Goal: Task Accomplishment & Management: Manage account settings

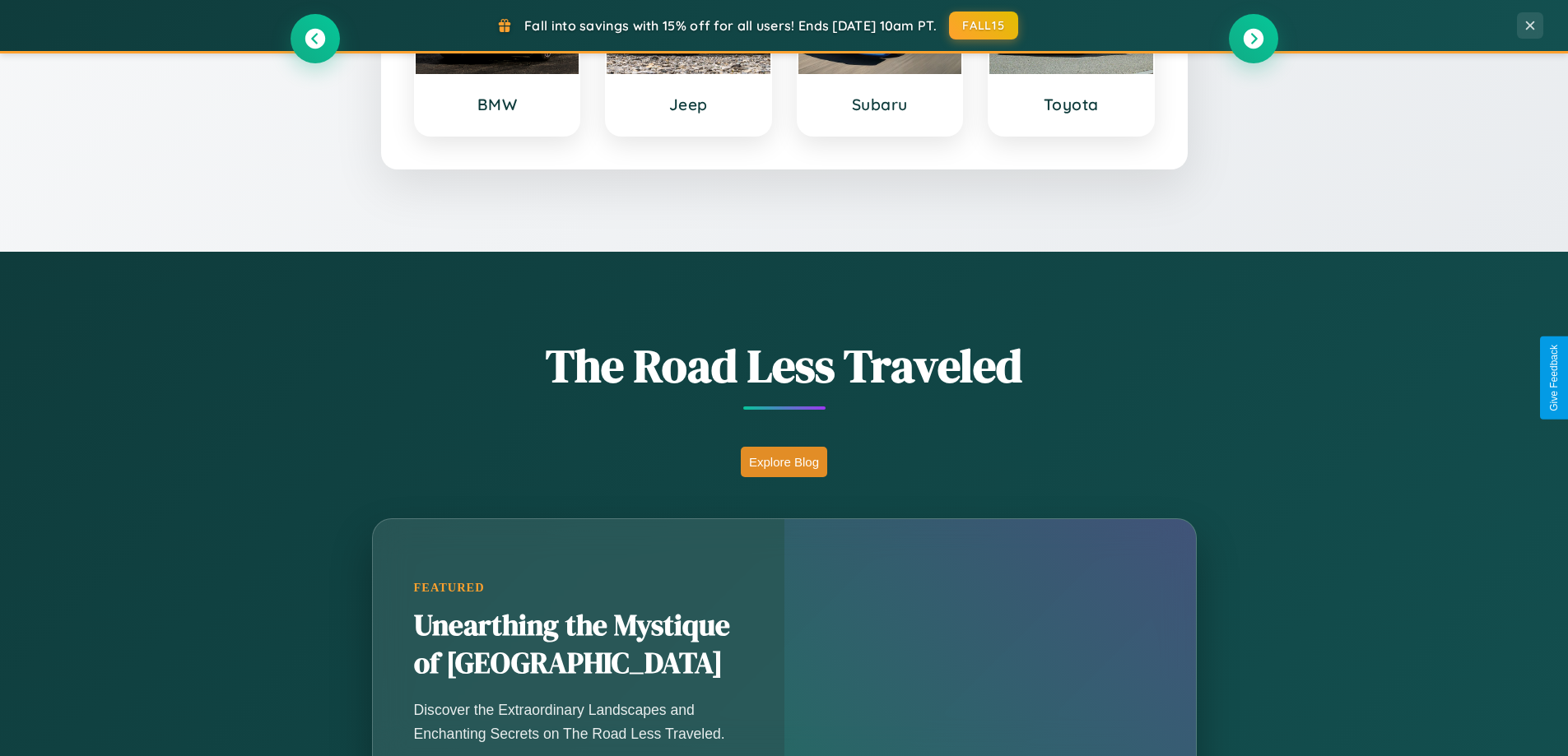
scroll to position [1133, 0]
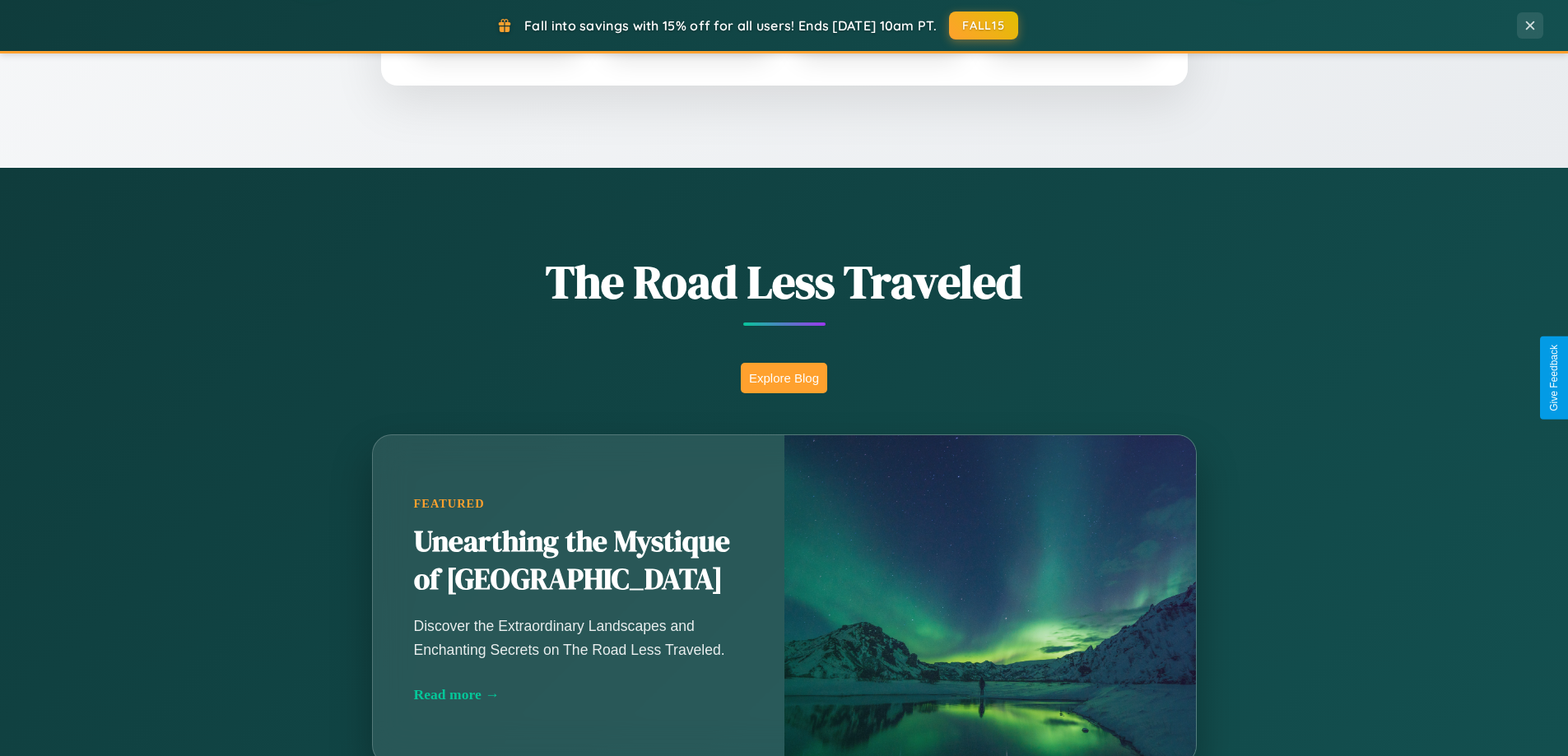
click at [784, 378] on button "Explore Blog" at bounding box center [784, 378] width 87 height 30
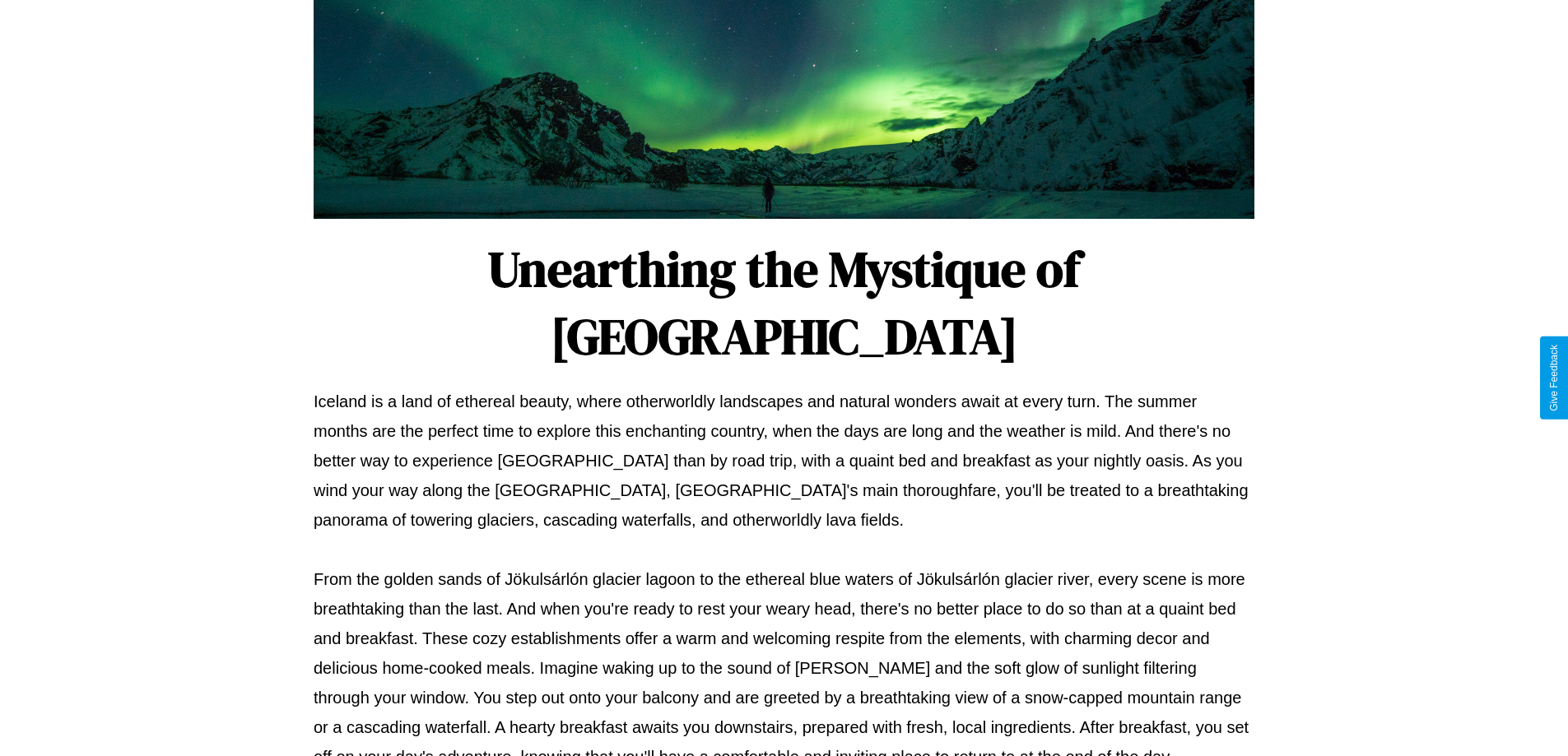
scroll to position [533, 0]
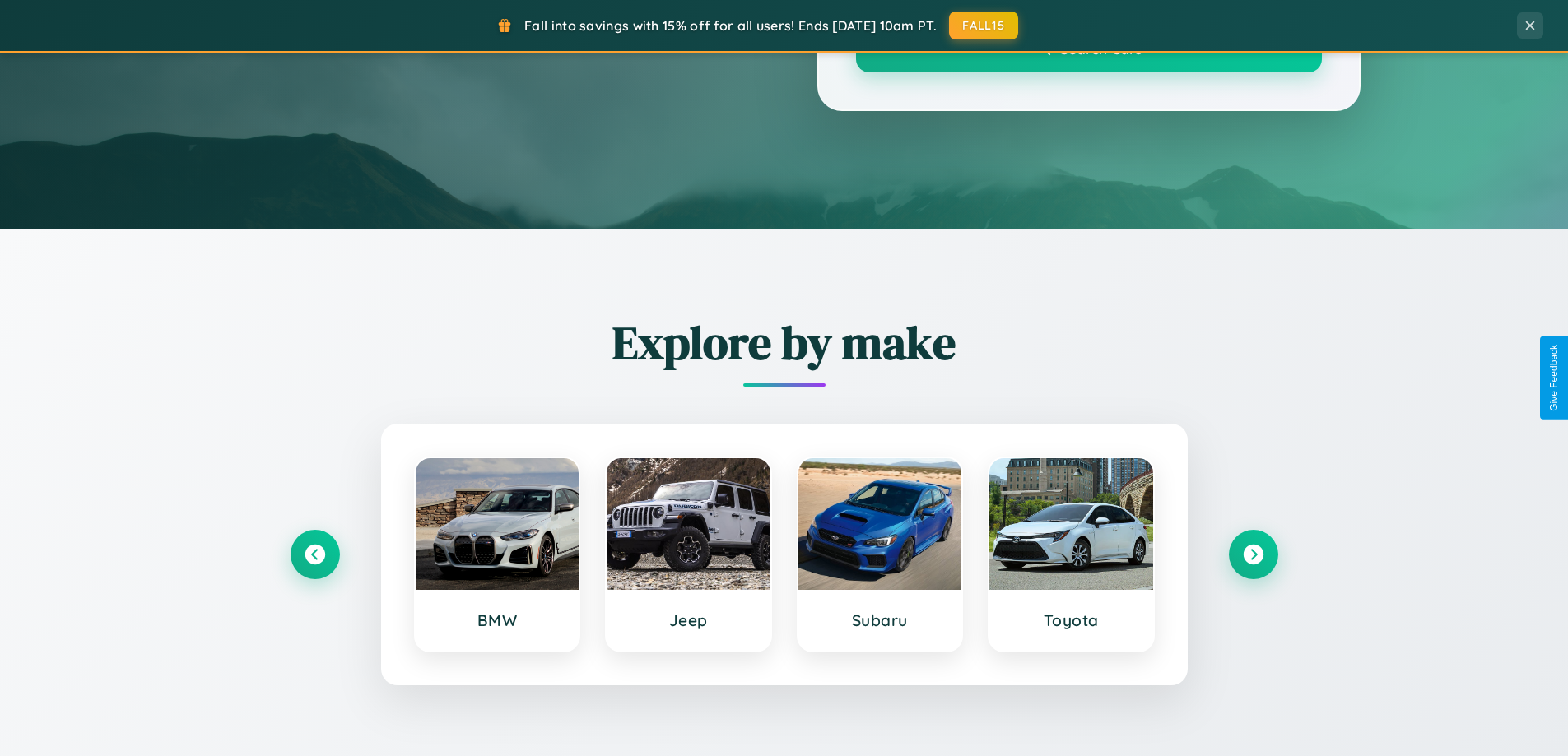
scroll to position [1133, 0]
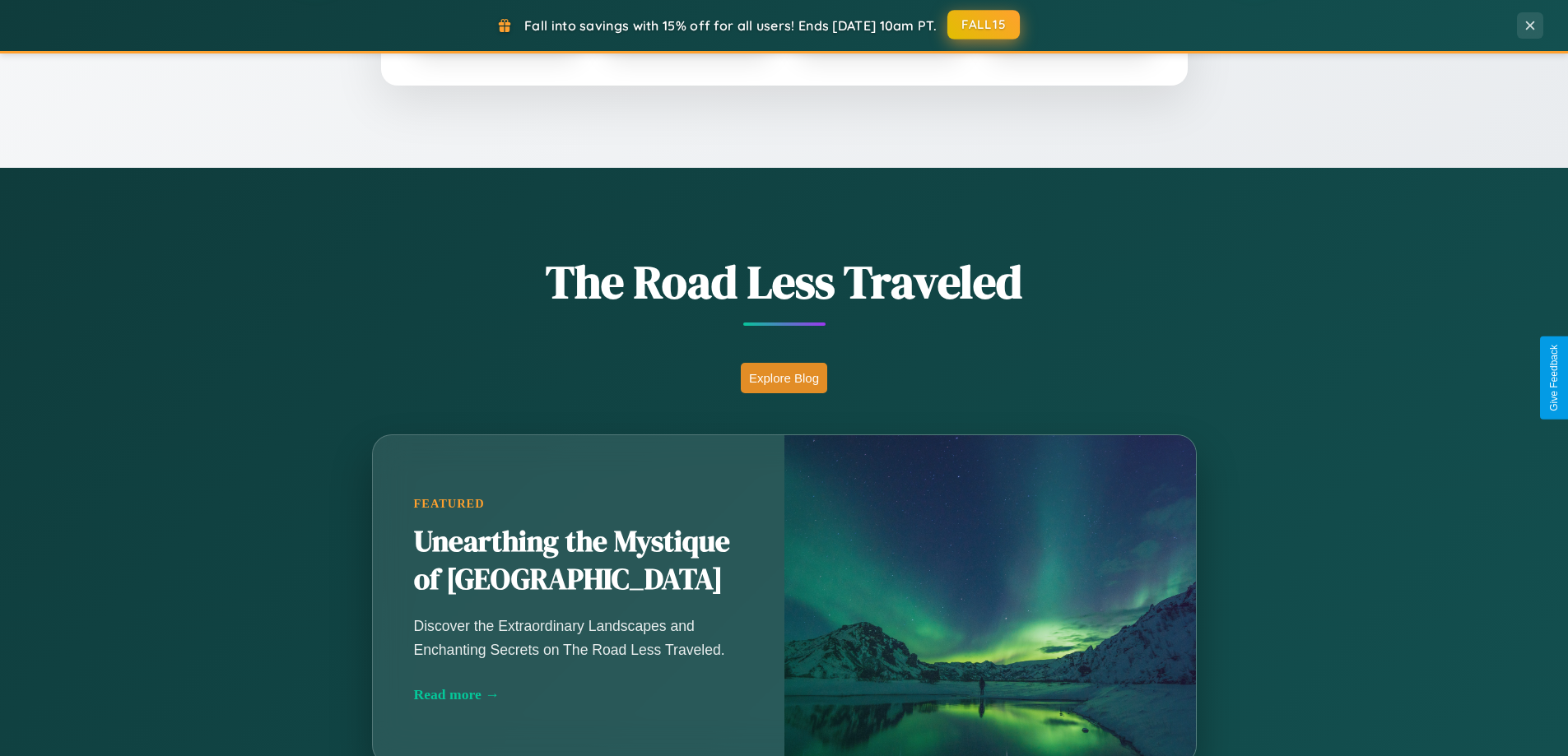
click at [985, 24] on button "FALL15" at bounding box center [984, 24] width 72 height 29
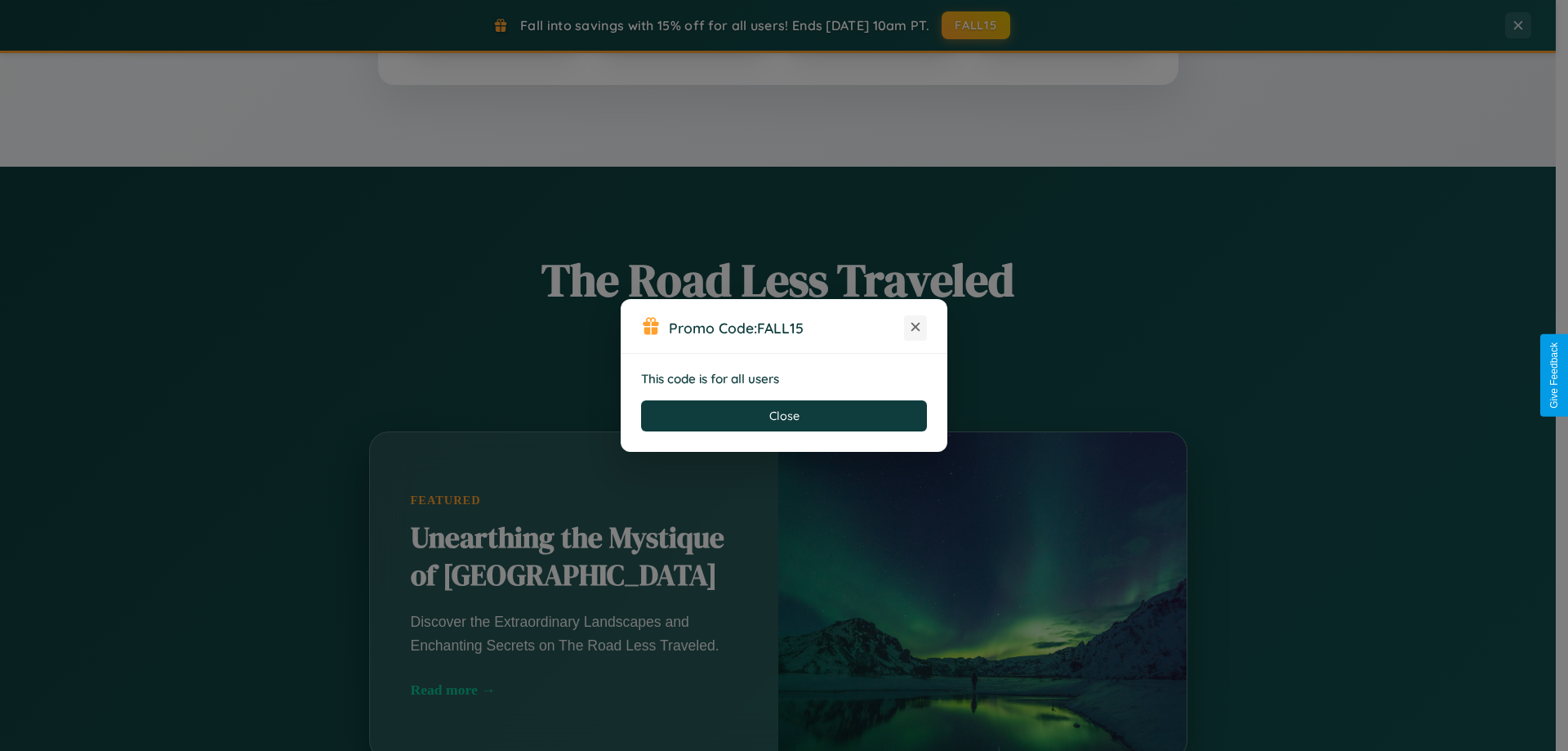
click at [915, 328] on icon at bounding box center [915, 327] width 16 height 16
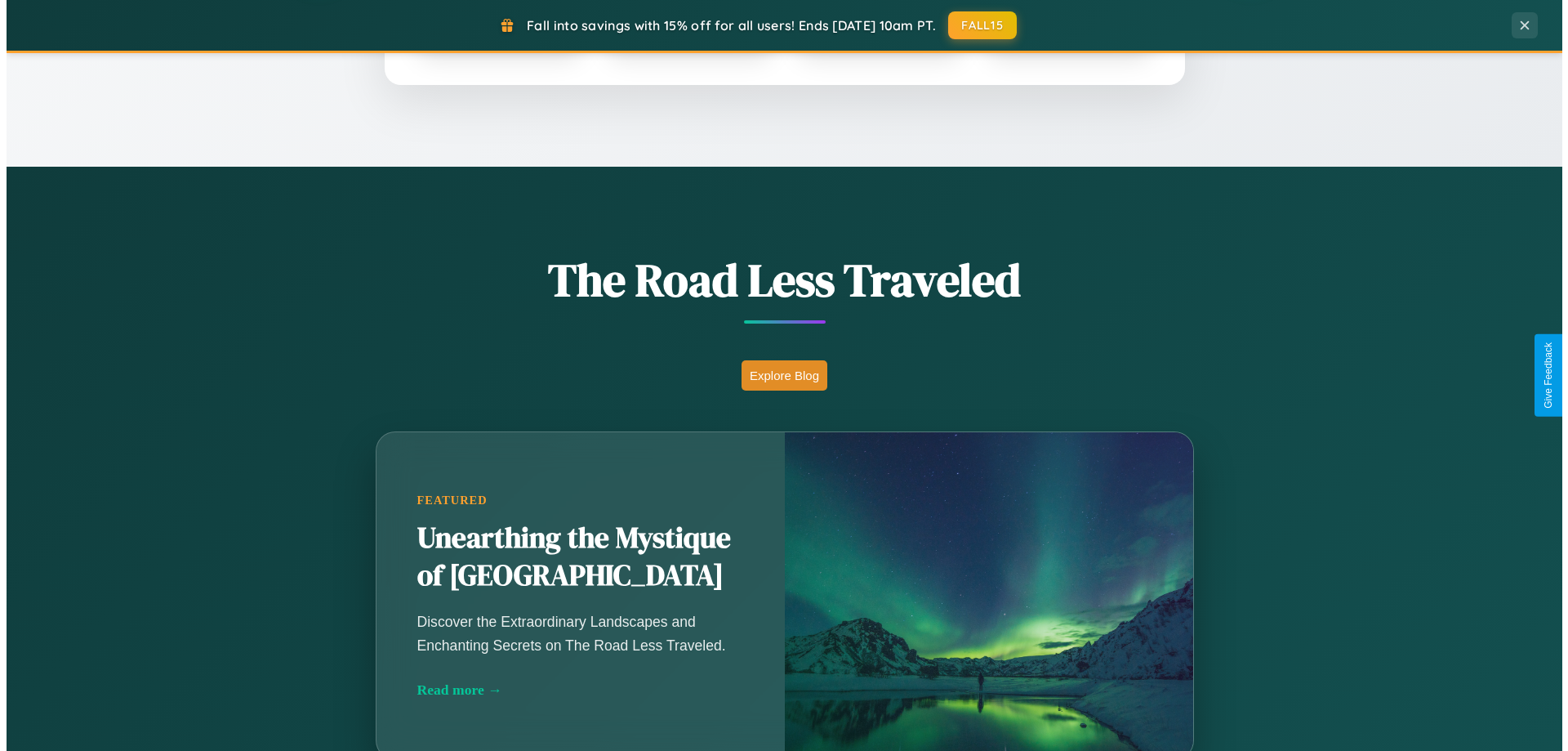
scroll to position [0, 0]
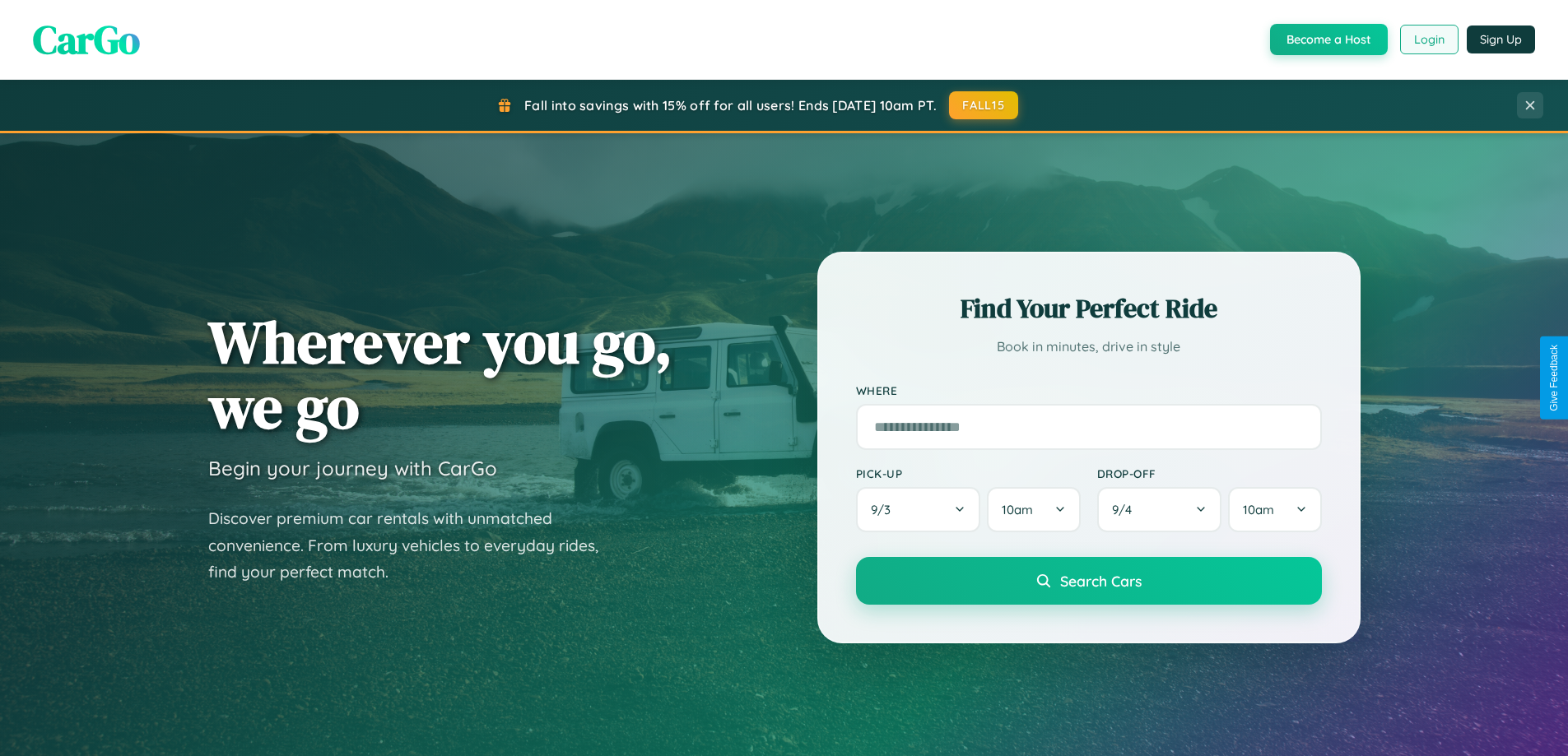
click at [1427, 39] on button "Login" at bounding box center [1429, 39] width 59 height 29
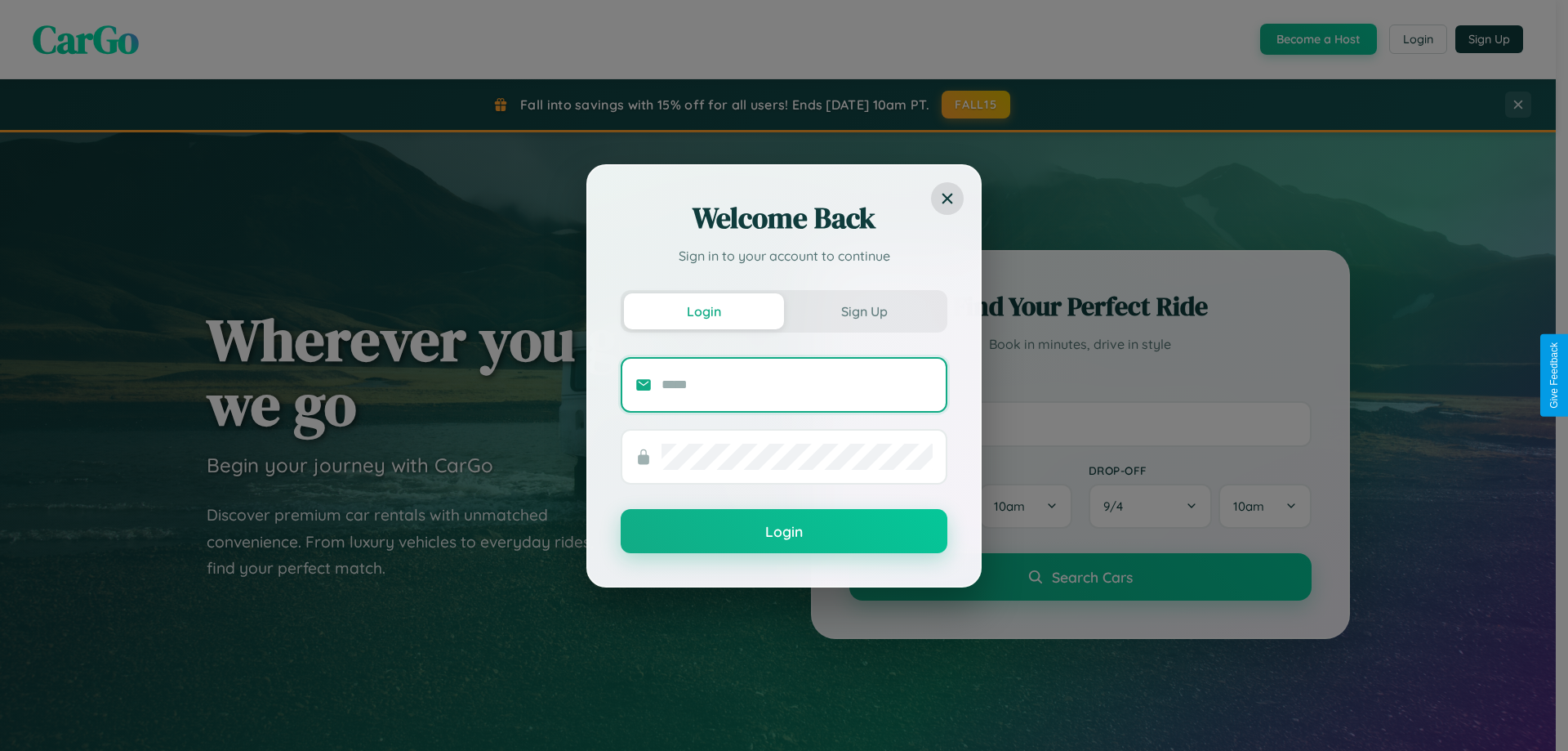
click at [797, 384] on input "text" at bounding box center [797, 385] width 271 height 26
type input "**********"
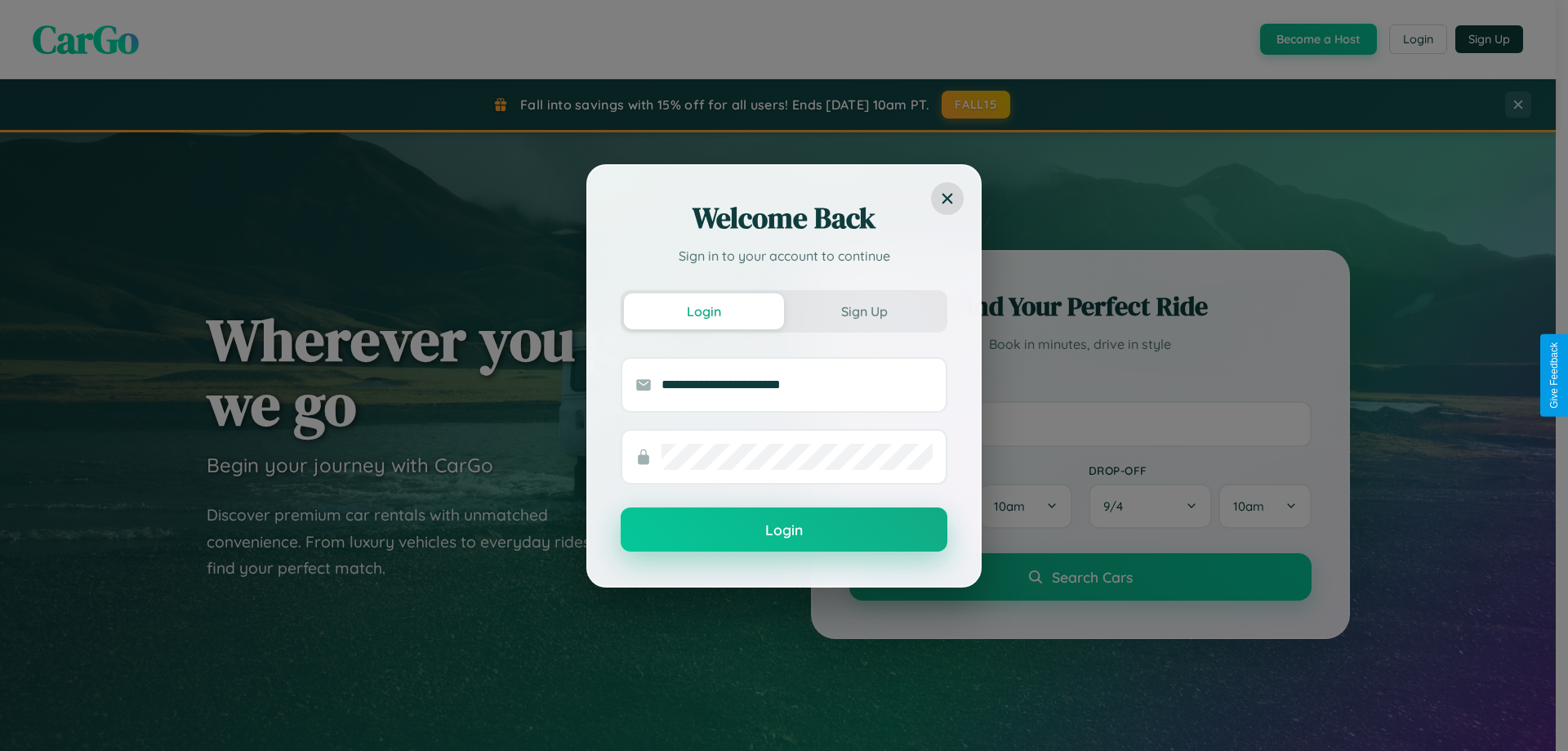
click at [784, 530] on button "Login" at bounding box center [784, 530] width 326 height 45
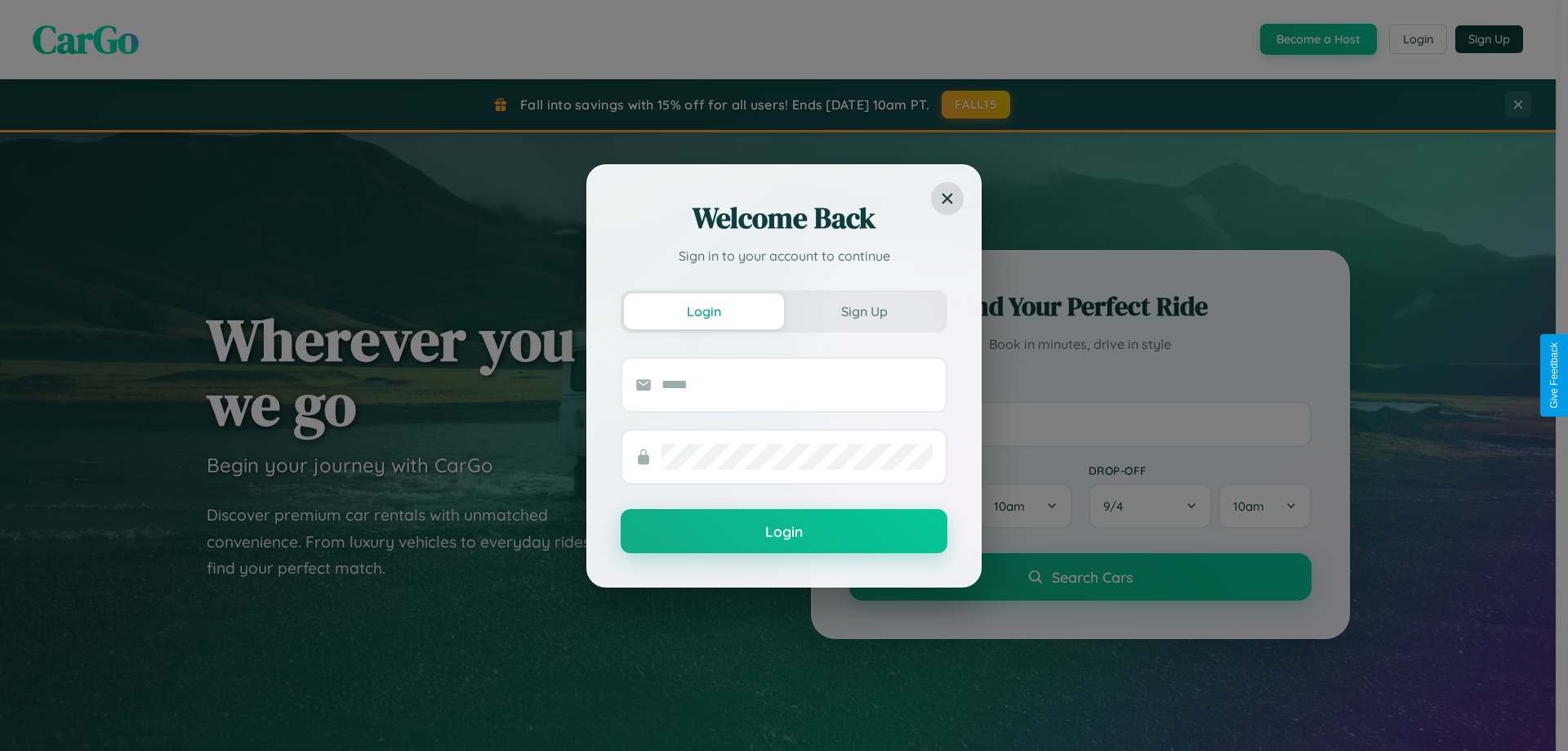
click at [1417, 39] on div "Welcome Back Sign in to your account to continue Login Sign Up Login" at bounding box center [784, 375] width 1568 height 751
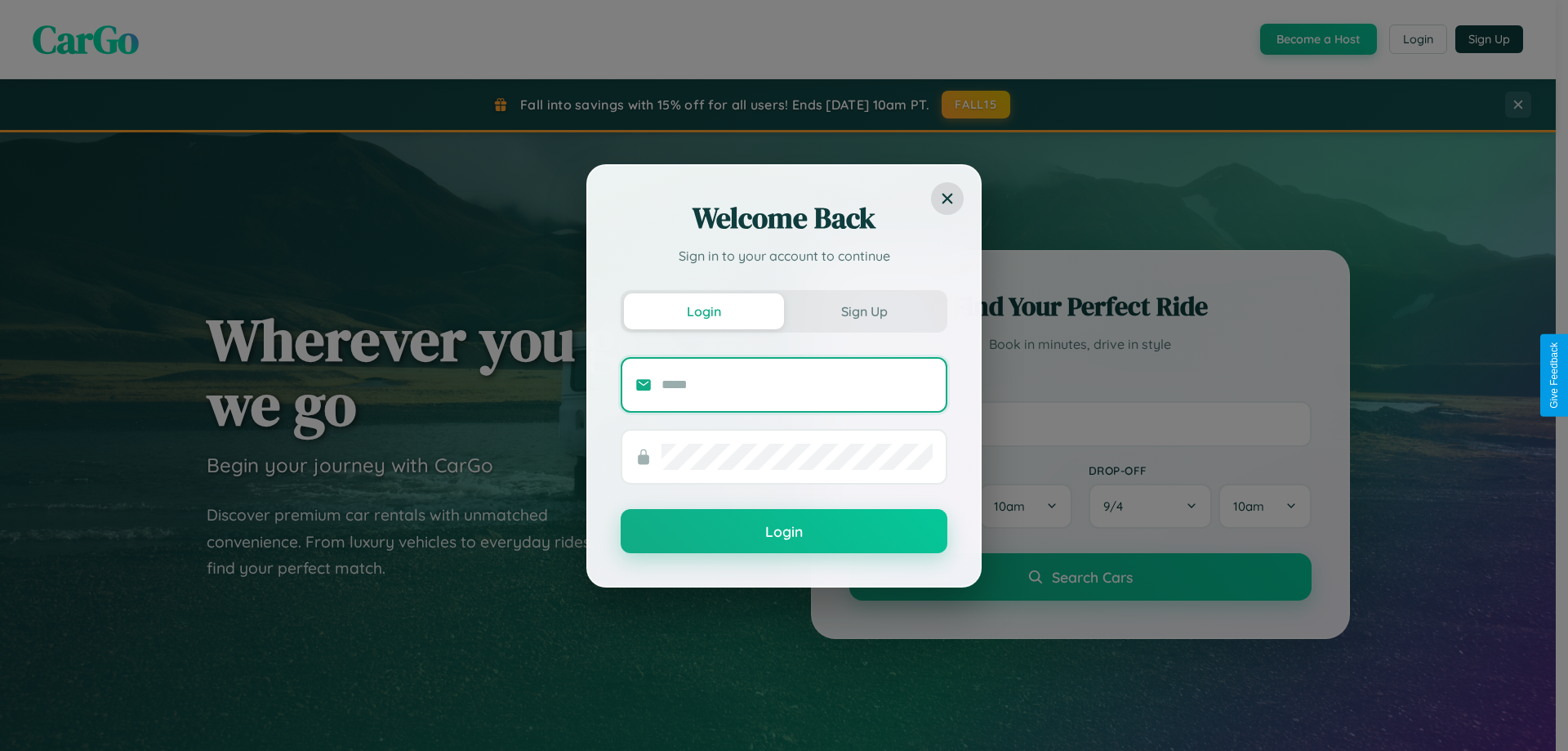
click at [797, 384] on input "text" at bounding box center [797, 385] width 271 height 26
type input "**********"
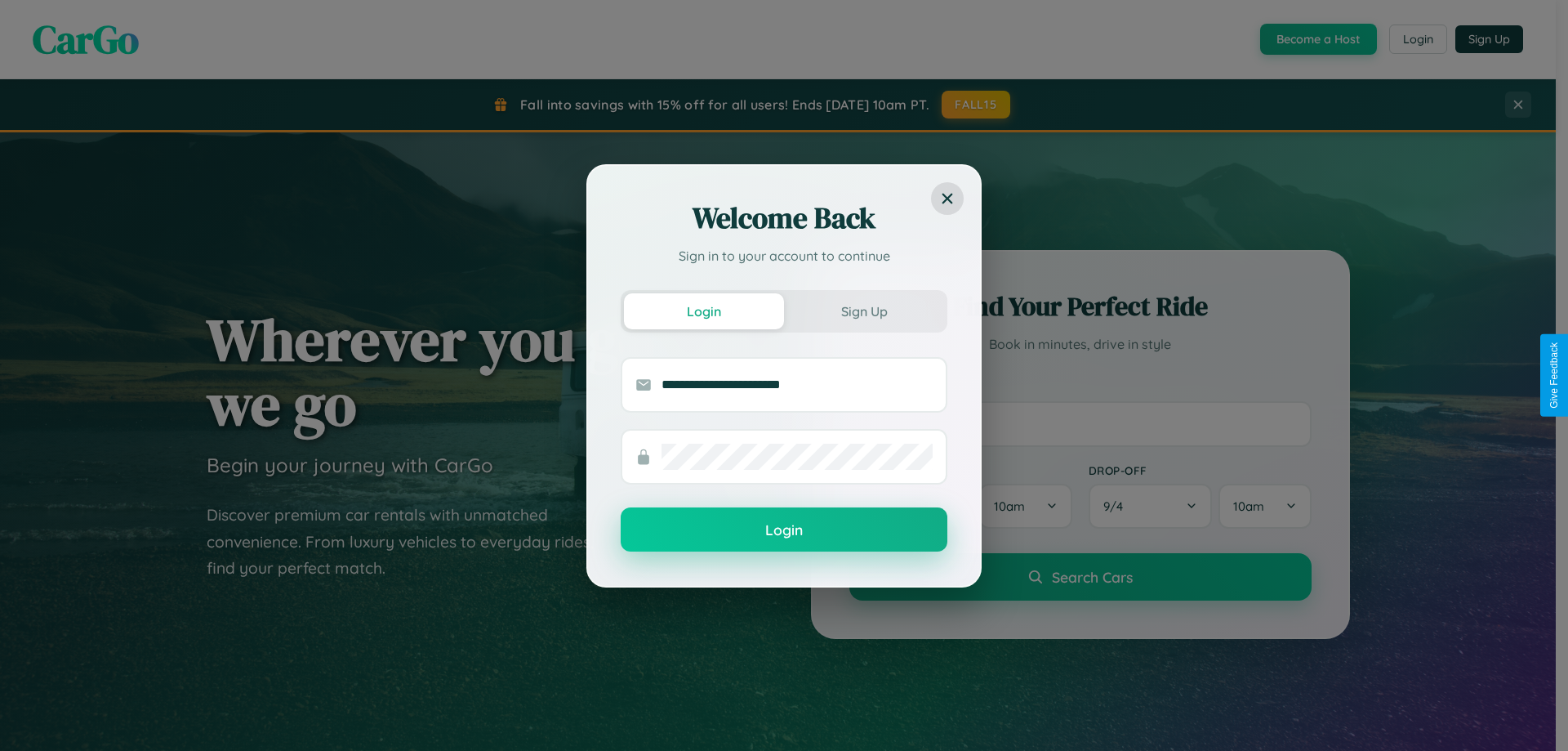
click at [784, 530] on button "Login" at bounding box center [784, 530] width 326 height 45
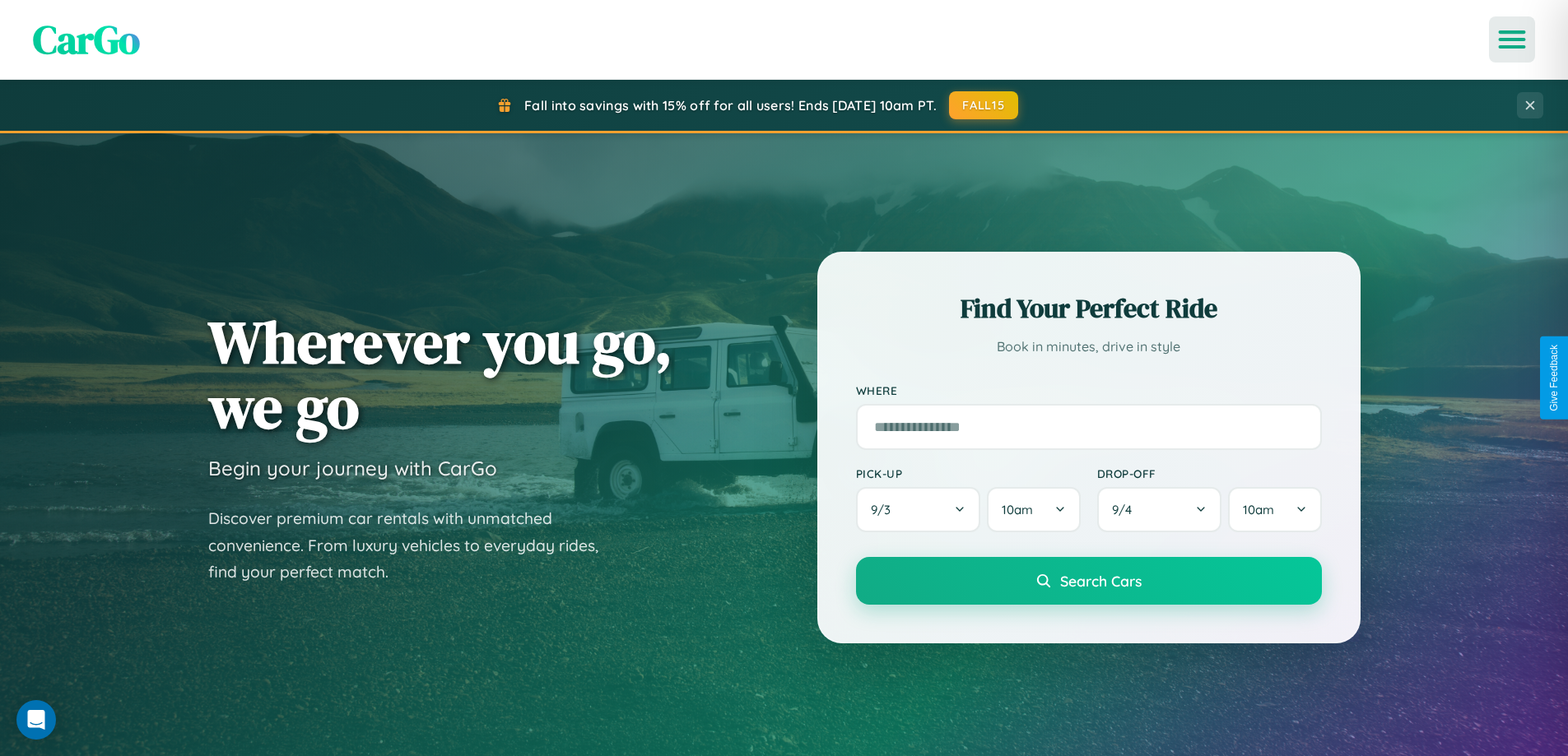
click at [1511, 39] on icon "Open menu" at bounding box center [1511, 39] width 23 height 15
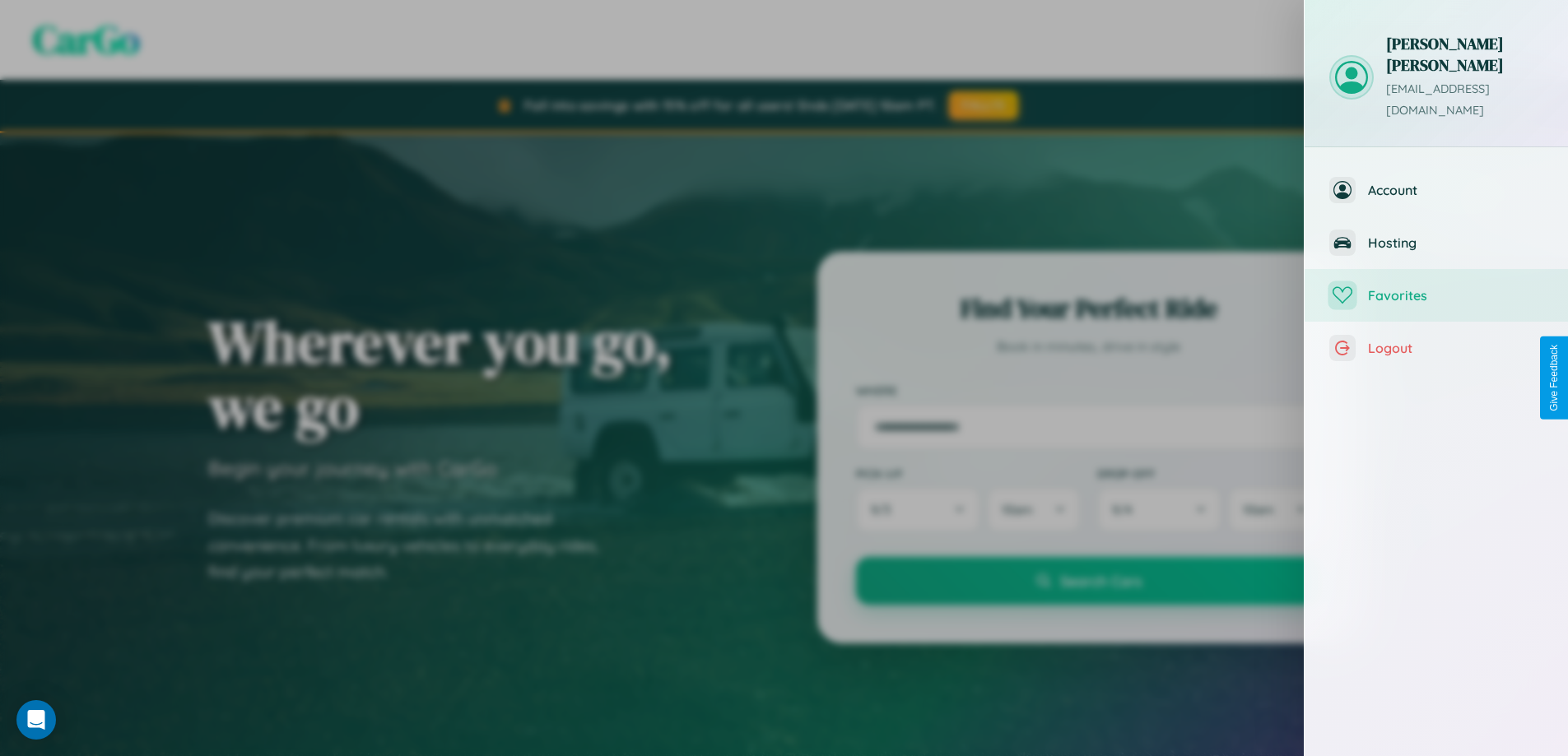
click at [1436, 287] on span "Favorites" at bounding box center [1456, 295] width 176 height 17
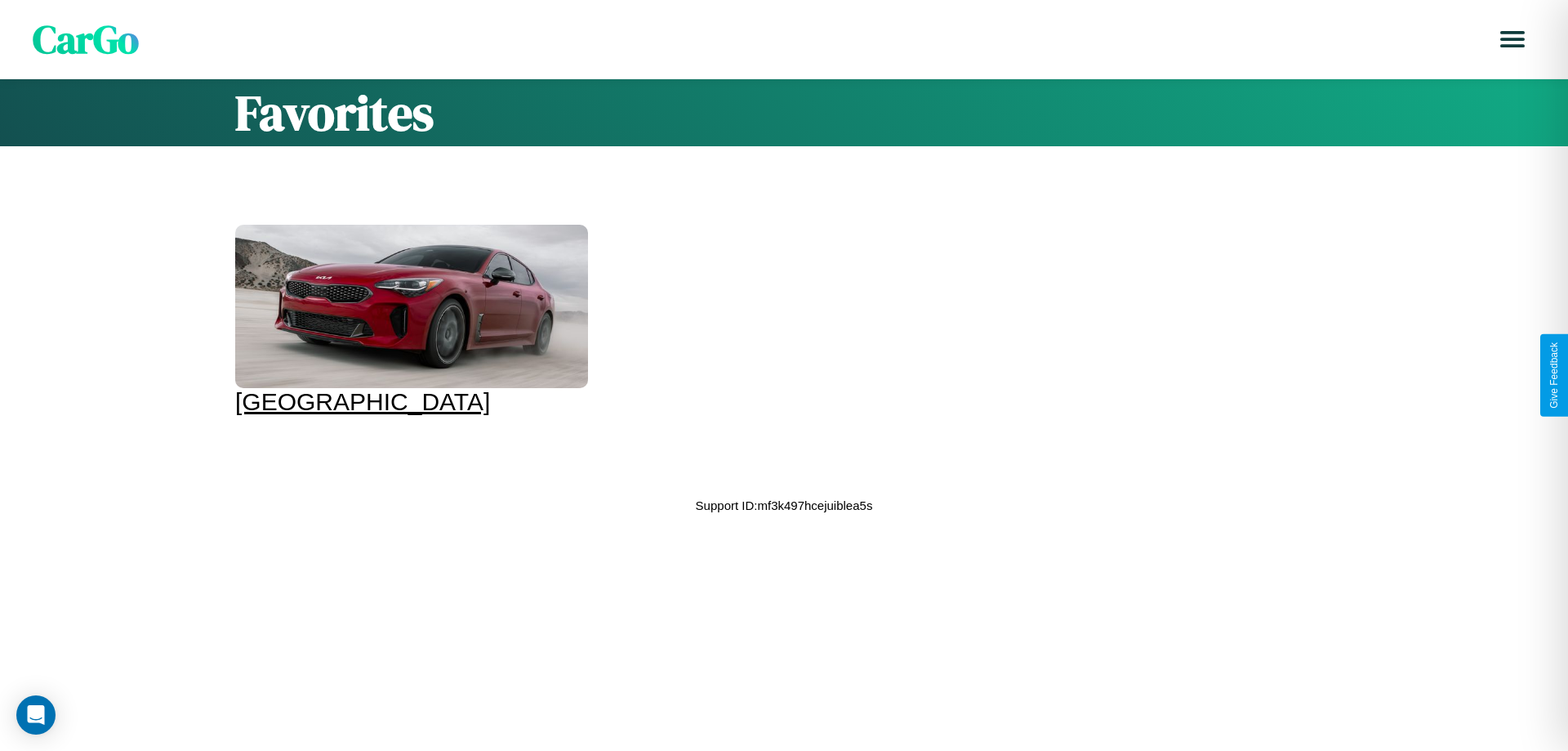
click at [410, 321] on div at bounding box center [412, 306] width 353 height 164
